Goal: Task Accomplishment & Management: Manage account settings

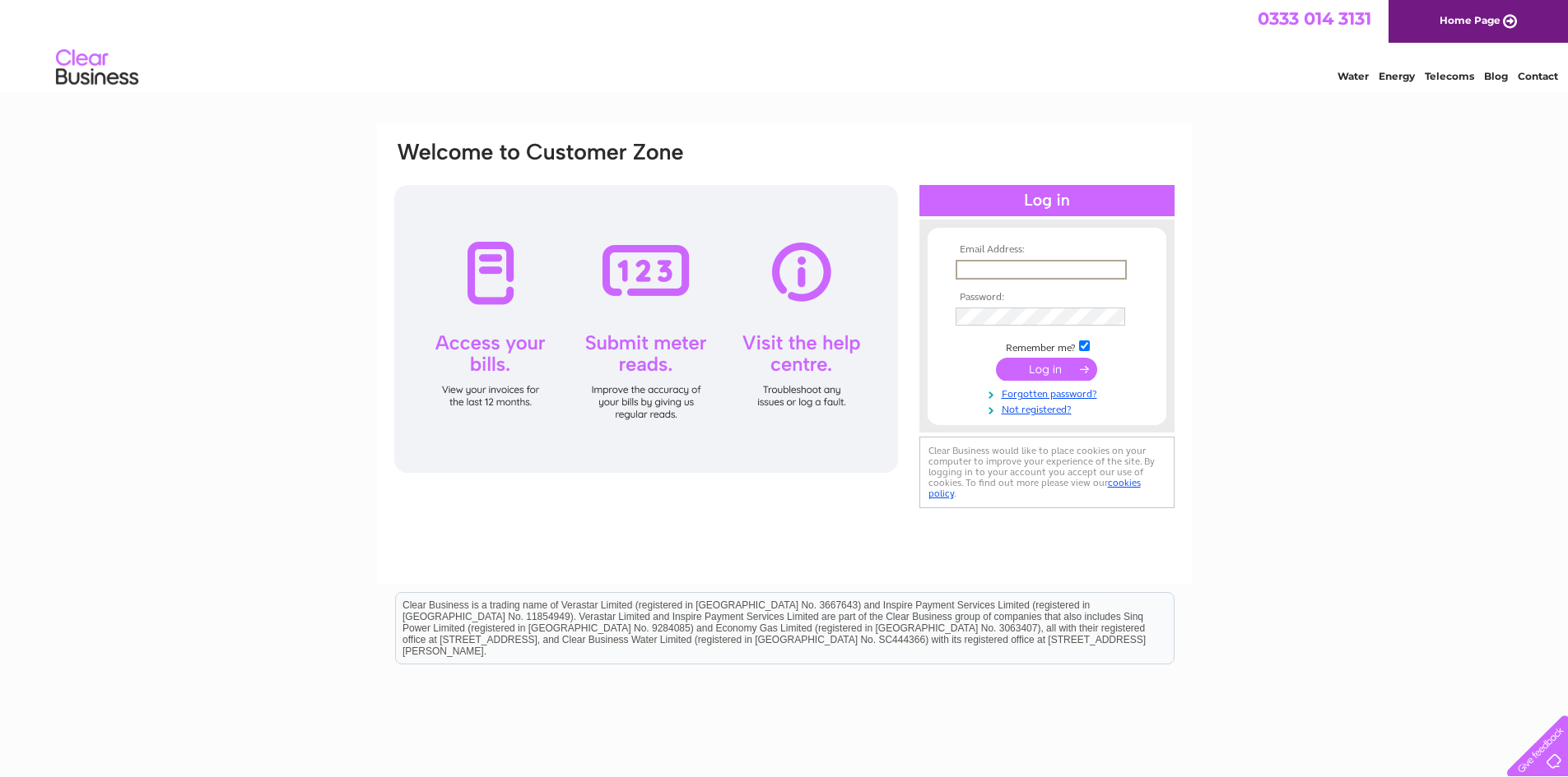
click at [979, 264] on input "text" at bounding box center [1041, 270] width 171 height 20
type input "tayptrck@aol.com"
click at [1041, 370] on input "submit" at bounding box center [1047, 368] width 101 height 23
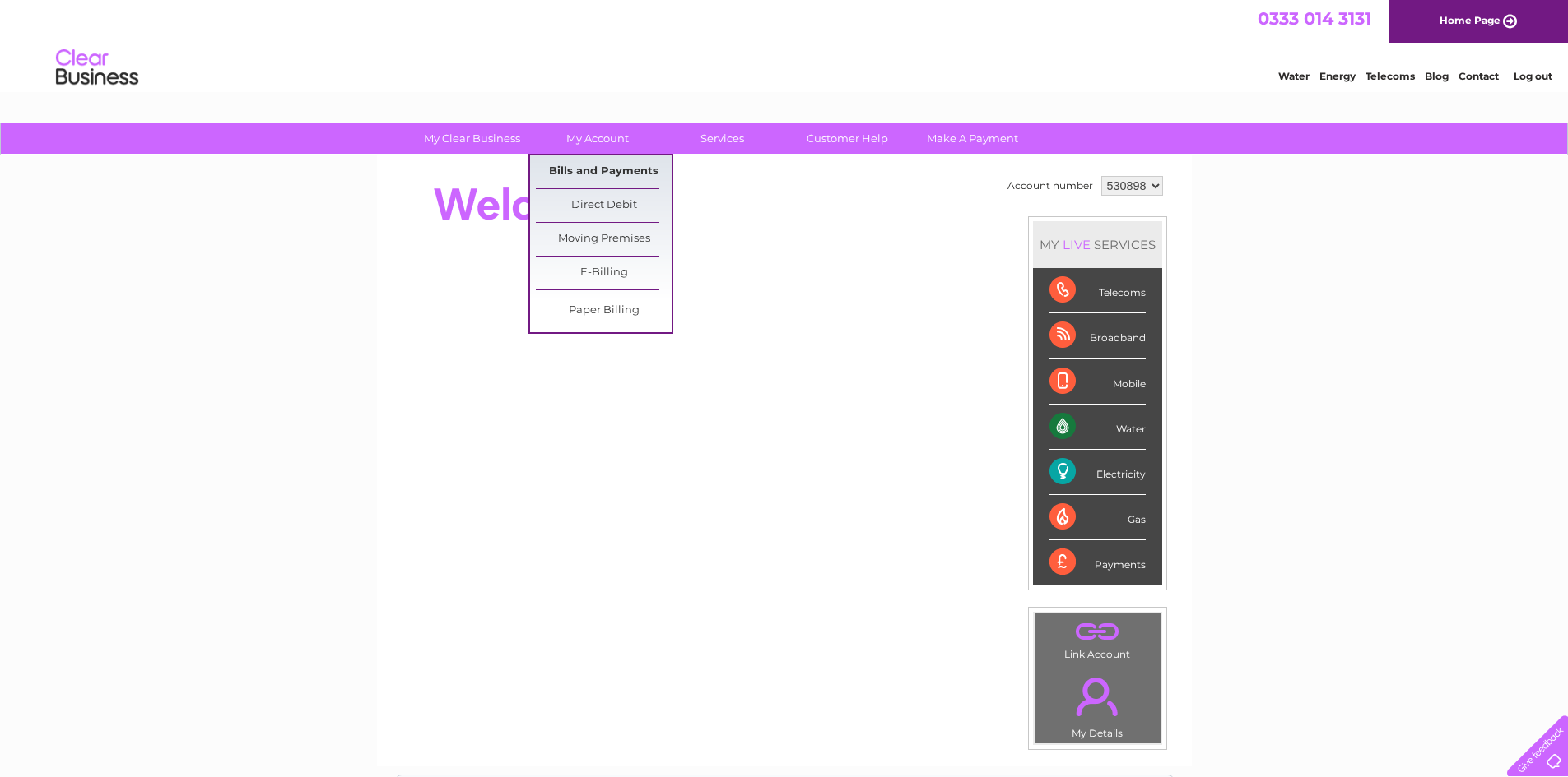
click at [594, 167] on link "Bills and Payments" at bounding box center [603, 172] width 136 height 33
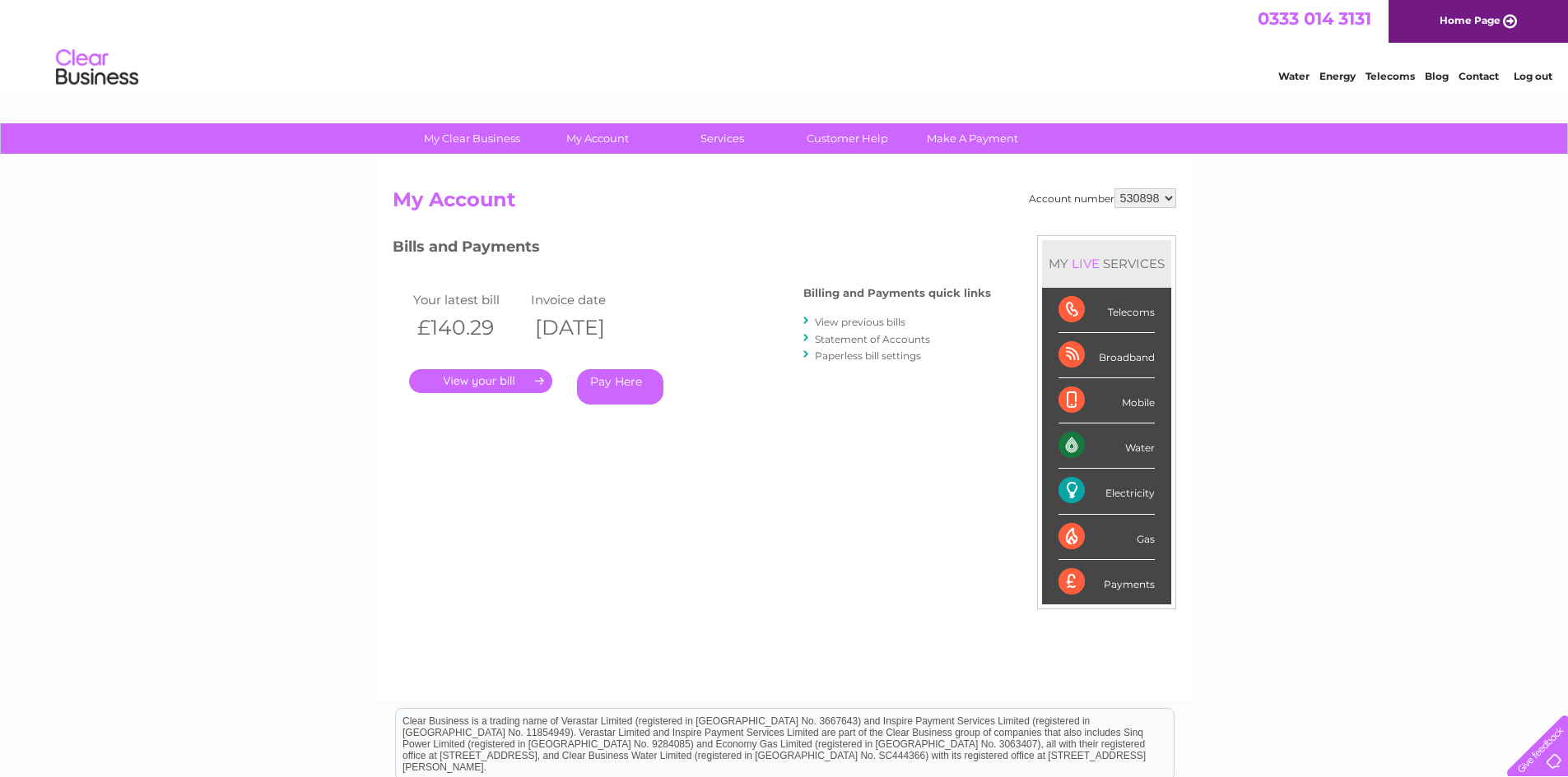
click at [495, 375] on link "." at bounding box center [481, 381] width 143 height 24
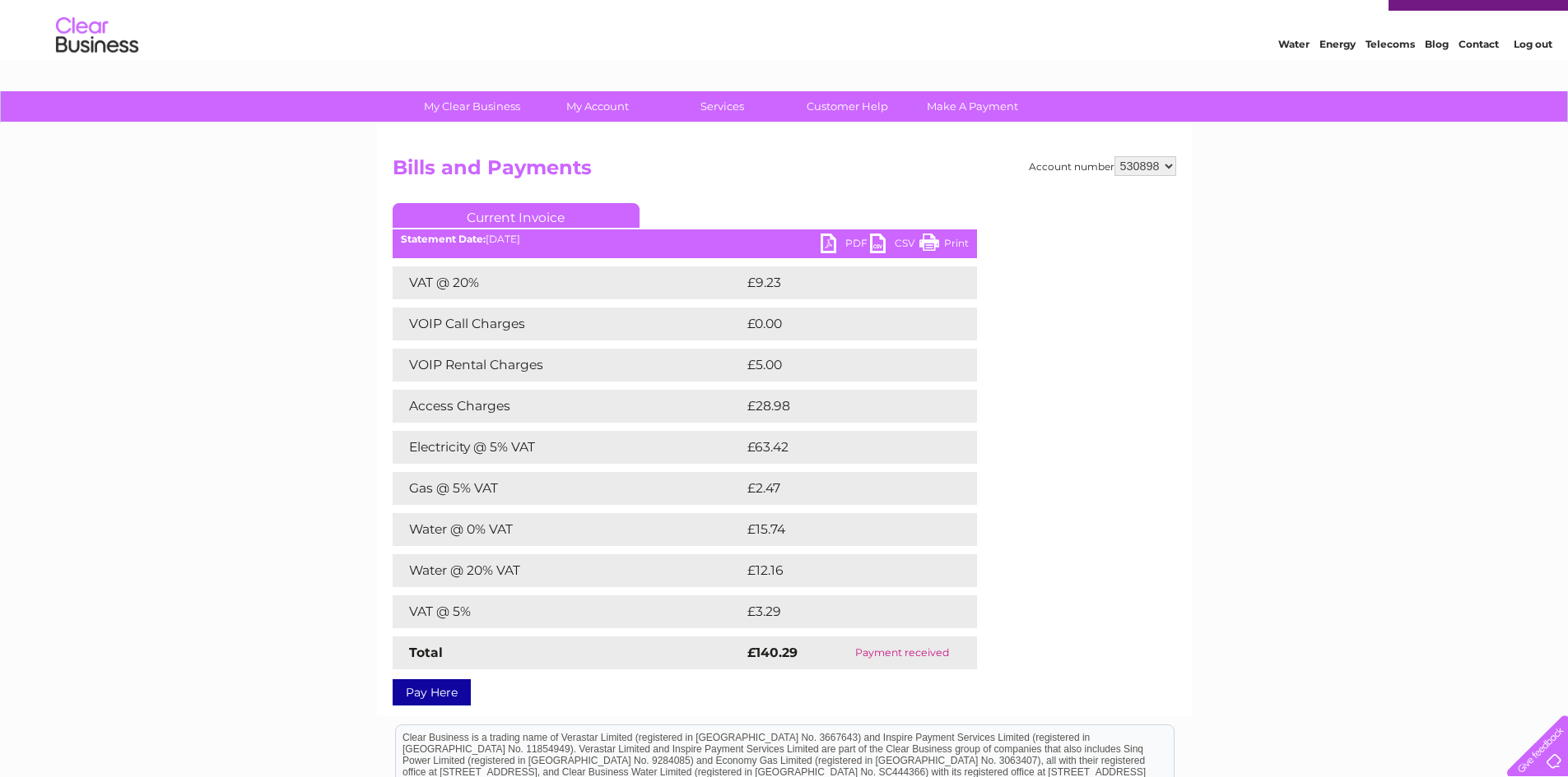
scroll to position [17, 0]
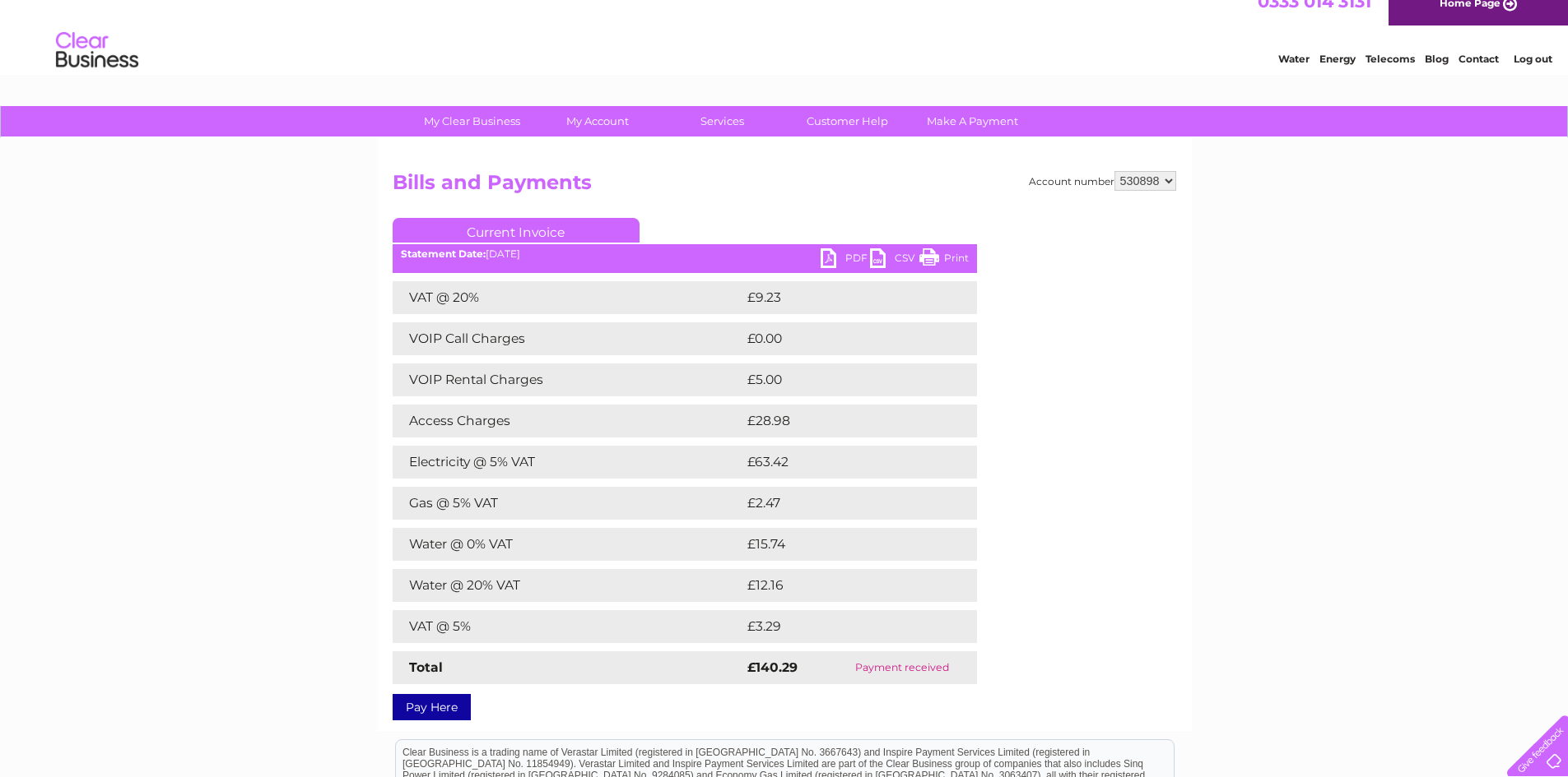
click at [834, 253] on link "PDF" at bounding box center [845, 260] width 49 height 24
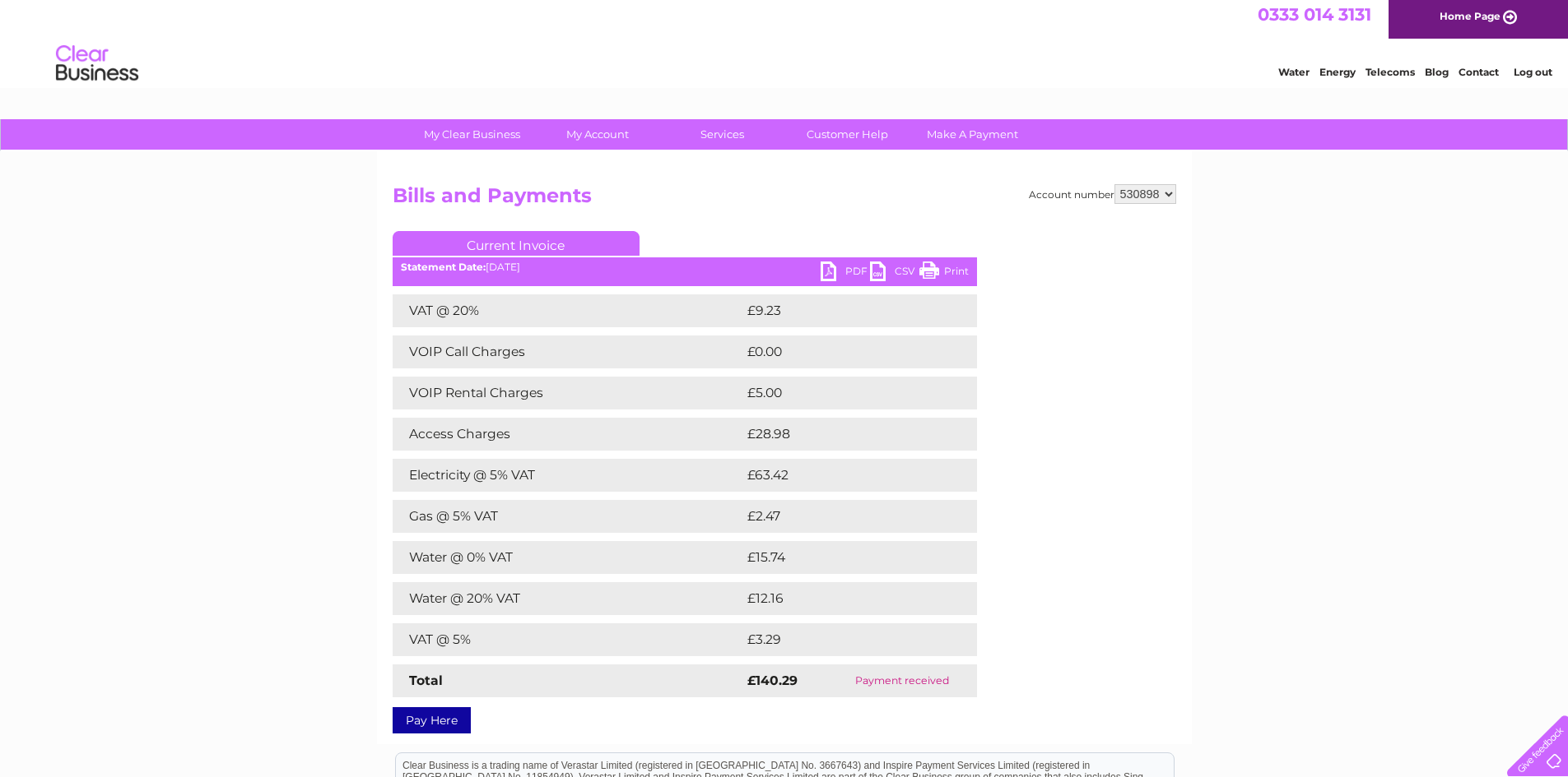
scroll to position [0, 0]
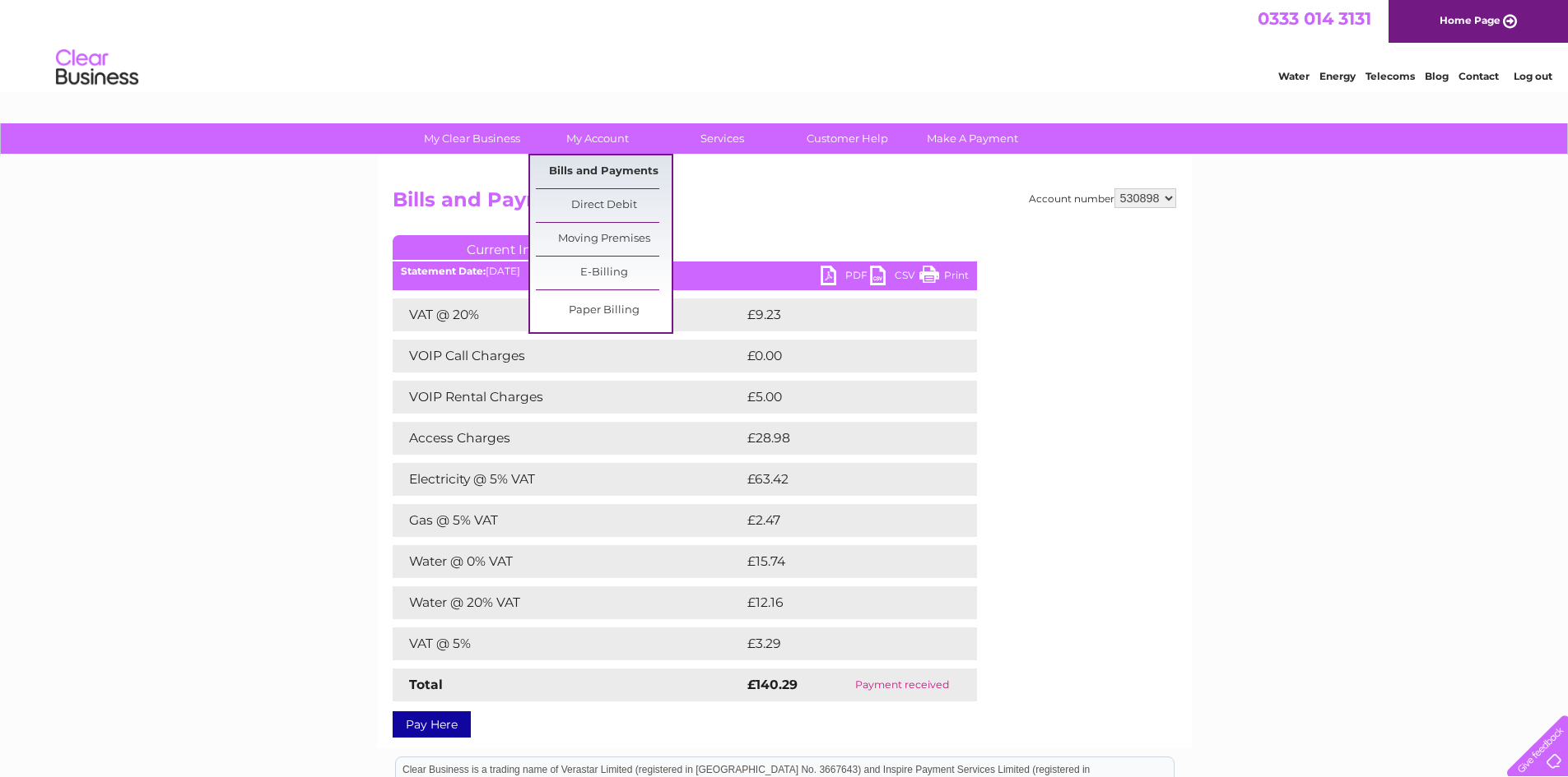
click at [589, 167] on link "Bills and Payments" at bounding box center [603, 172] width 136 height 33
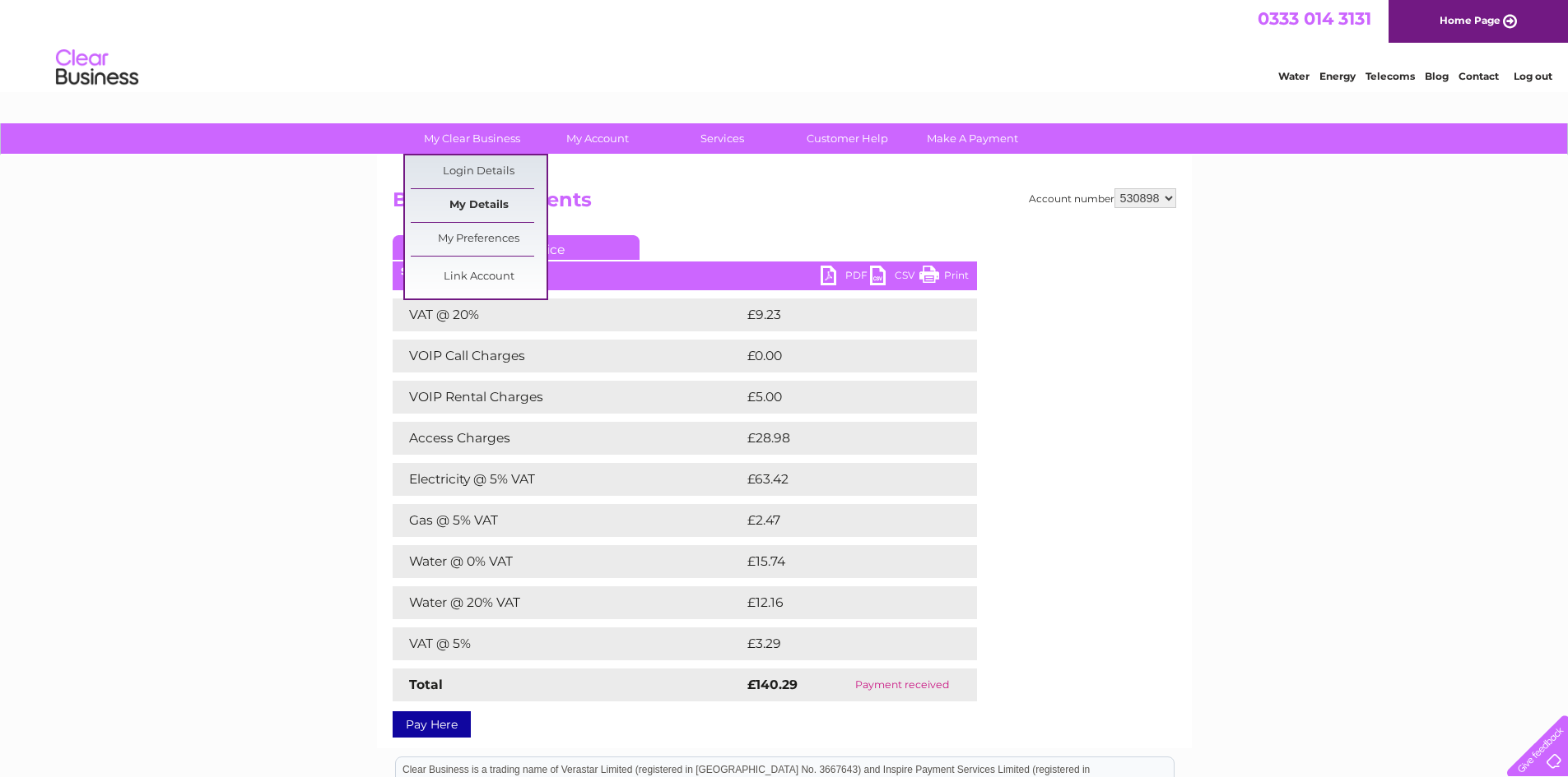
click at [483, 204] on link "My Details" at bounding box center [478, 206] width 136 height 33
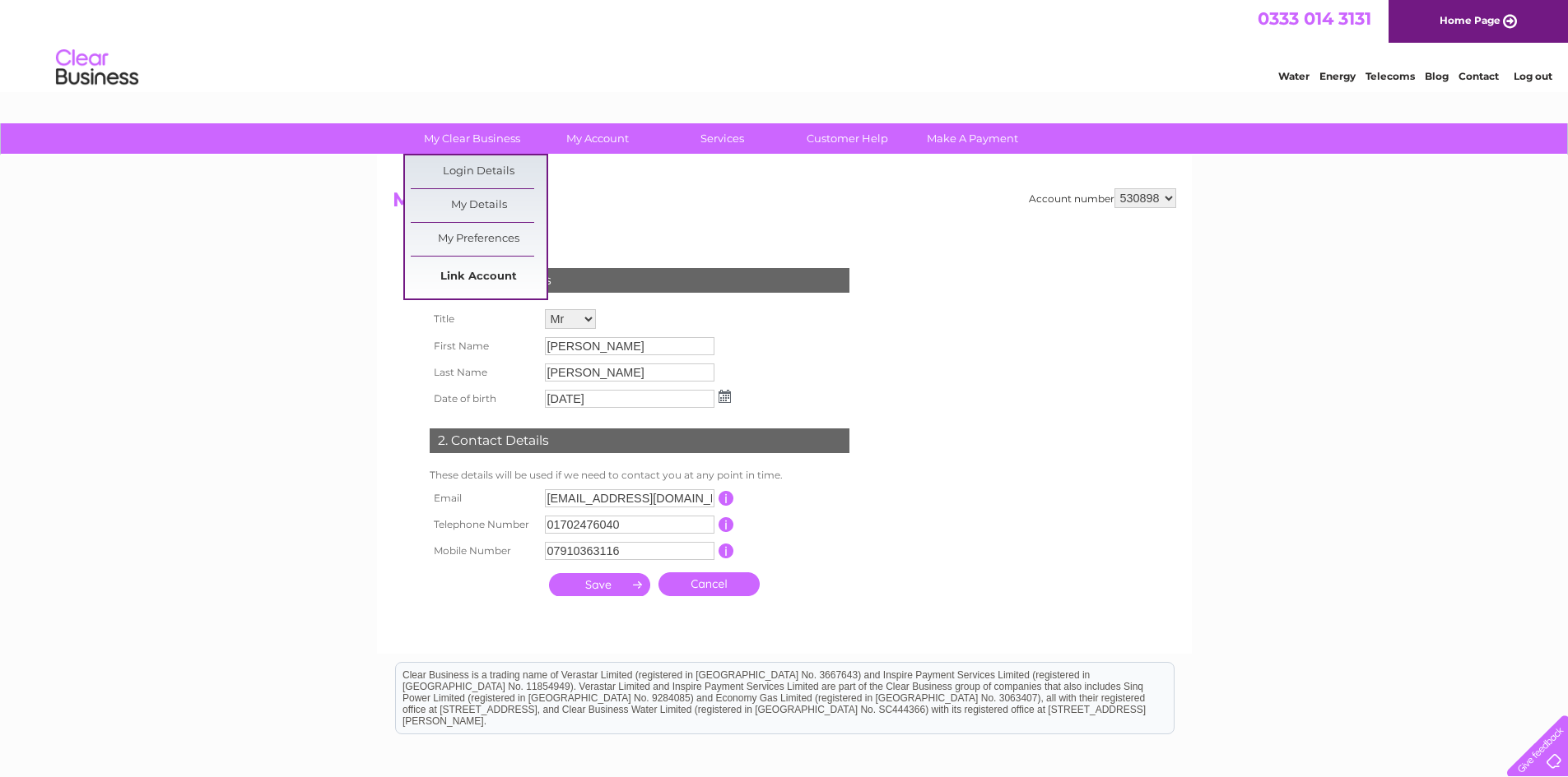
click at [509, 274] on link "Link Account" at bounding box center [478, 278] width 136 height 33
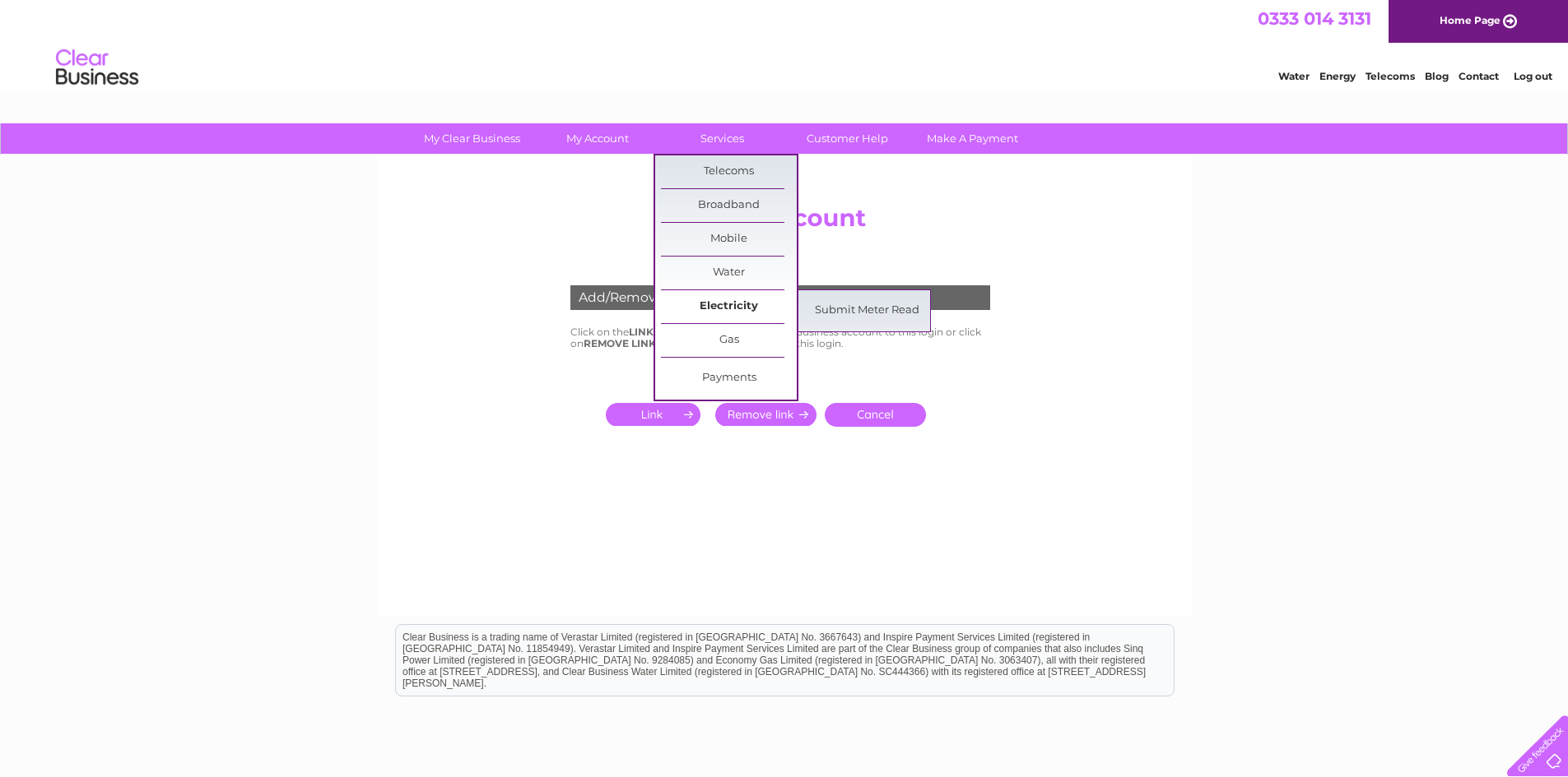
click at [732, 302] on link "Electricity" at bounding box center [728, 307] width 136 height 33
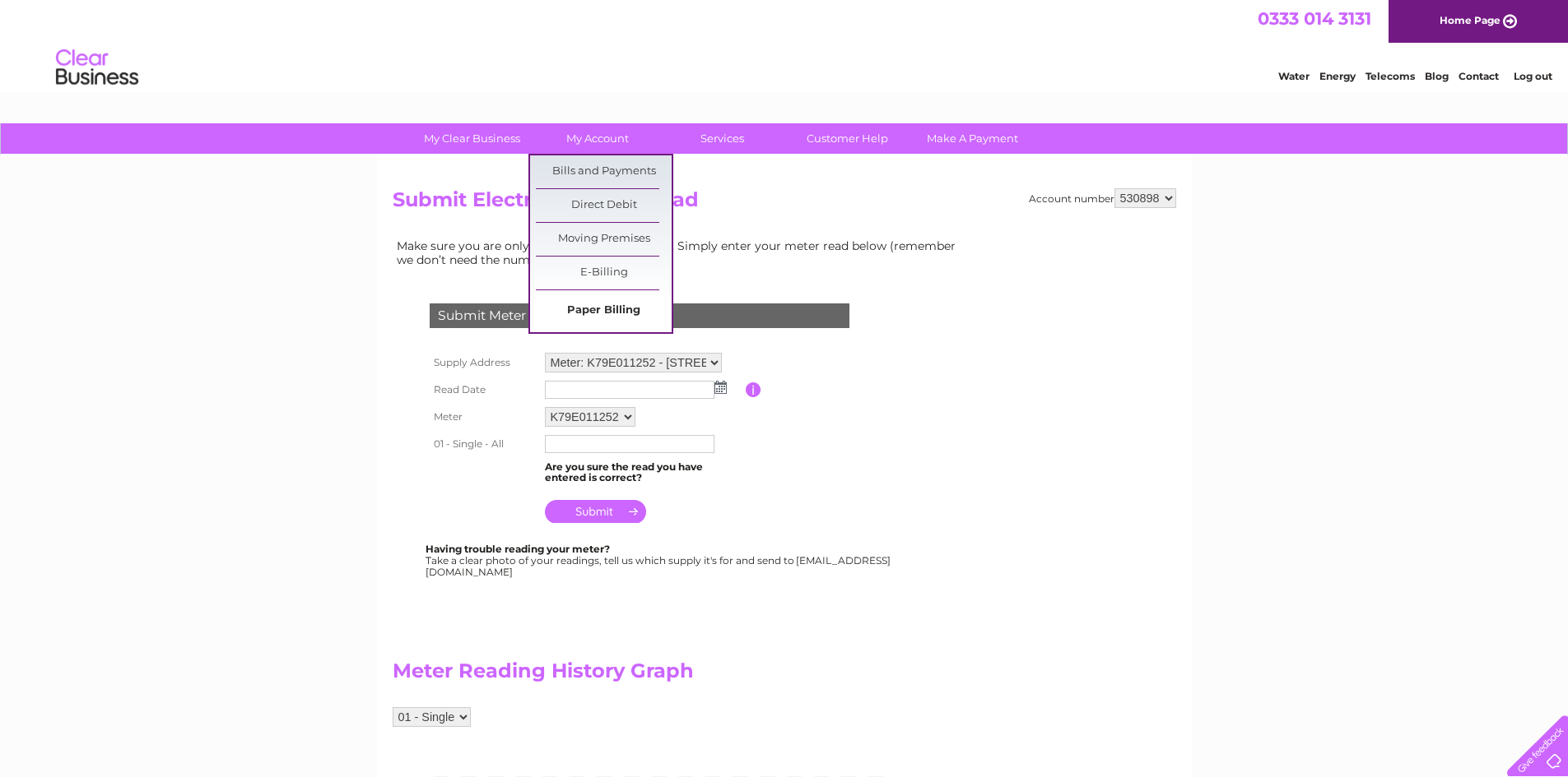
click at [612, 307] on link "Paper Billing" at bounding box center [603, 311] width 136 height 33
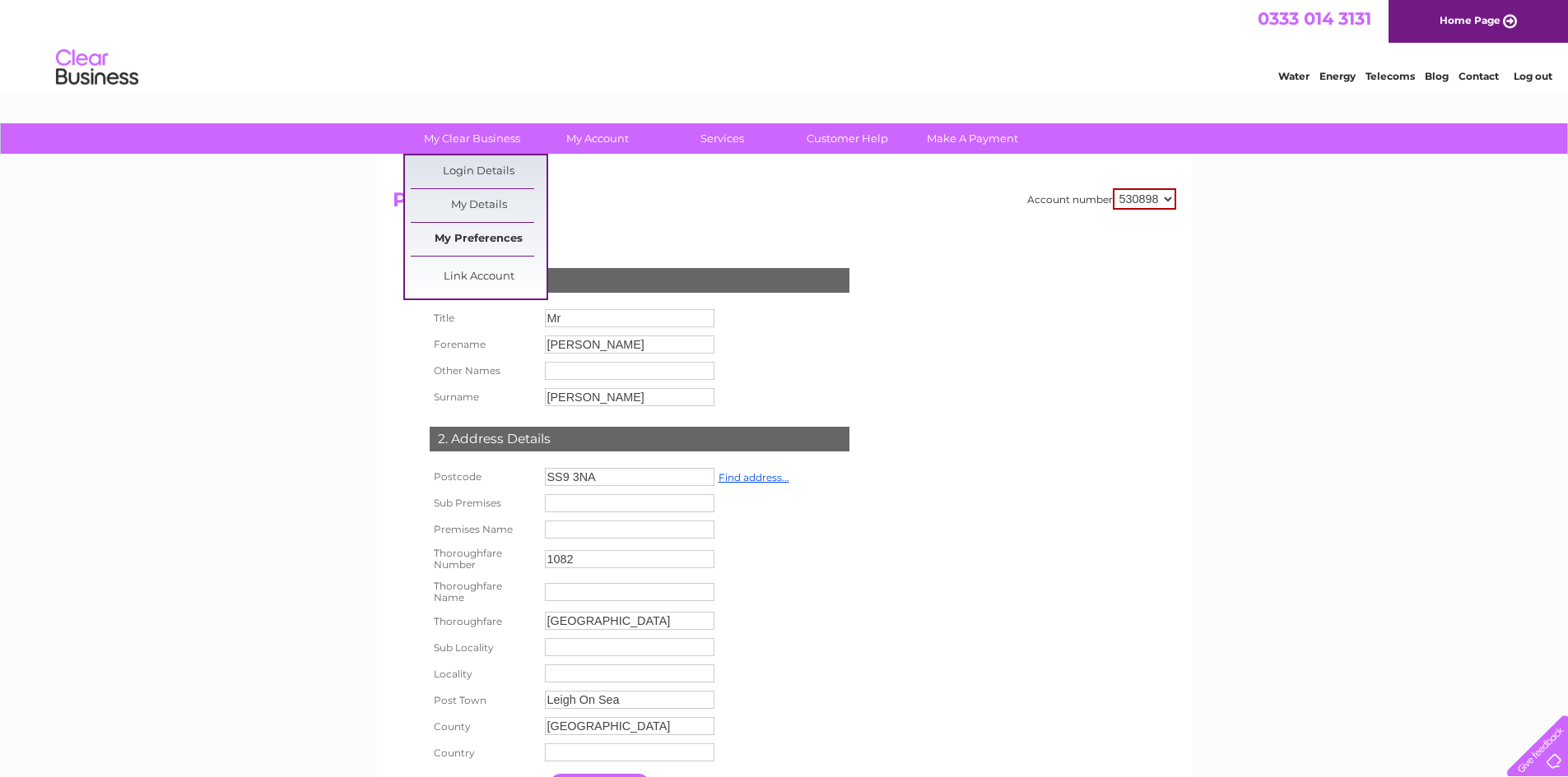
click at [479, 238] on link "My Preferences" at bounding box center [478, 239] width 136 height 33
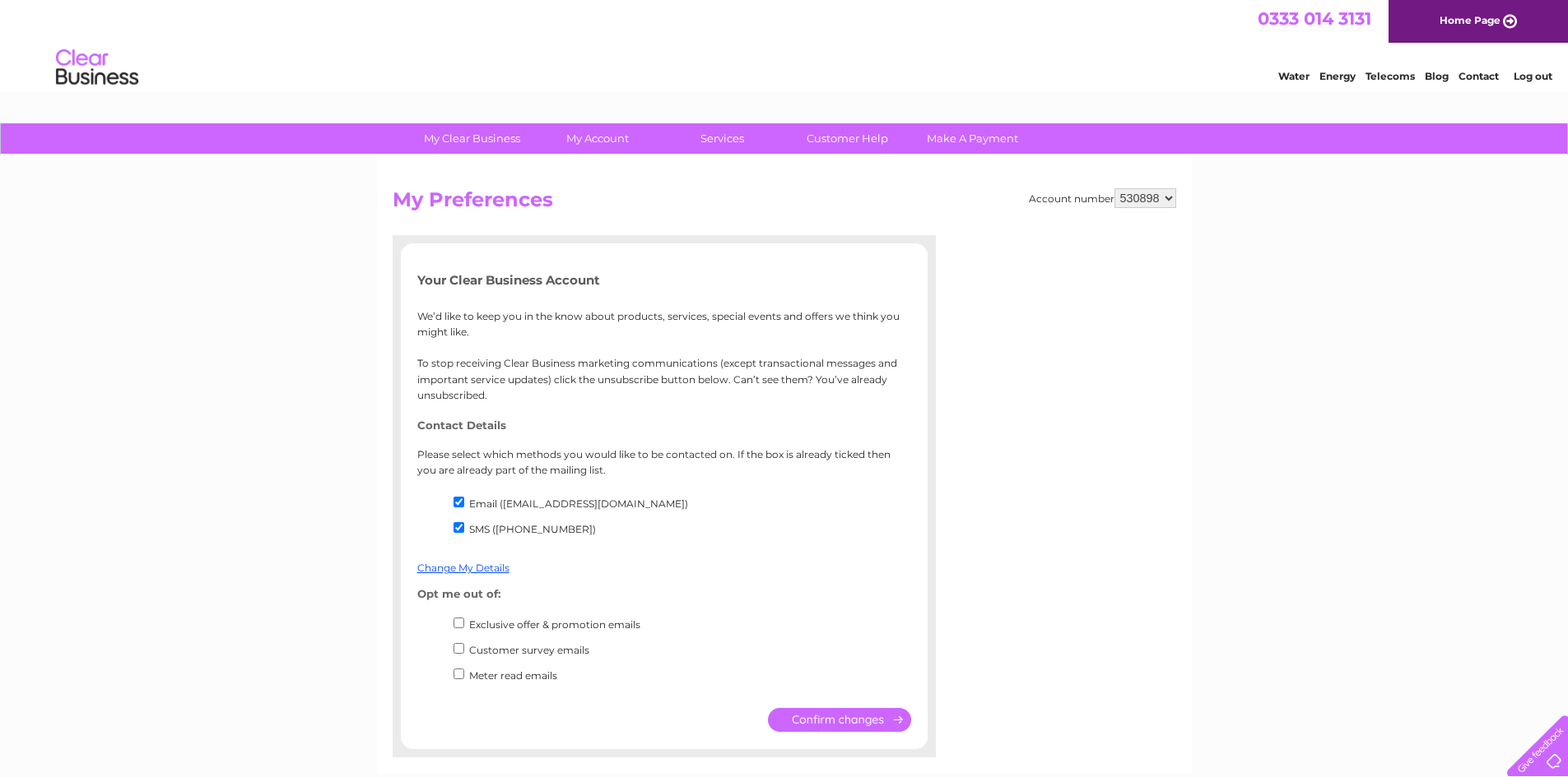
click at [1538, 77] on link "Log out" at bounding box center [1532, 76] width 39 height 12
